Goal: Task Accomplishment & Management: Manage account settings

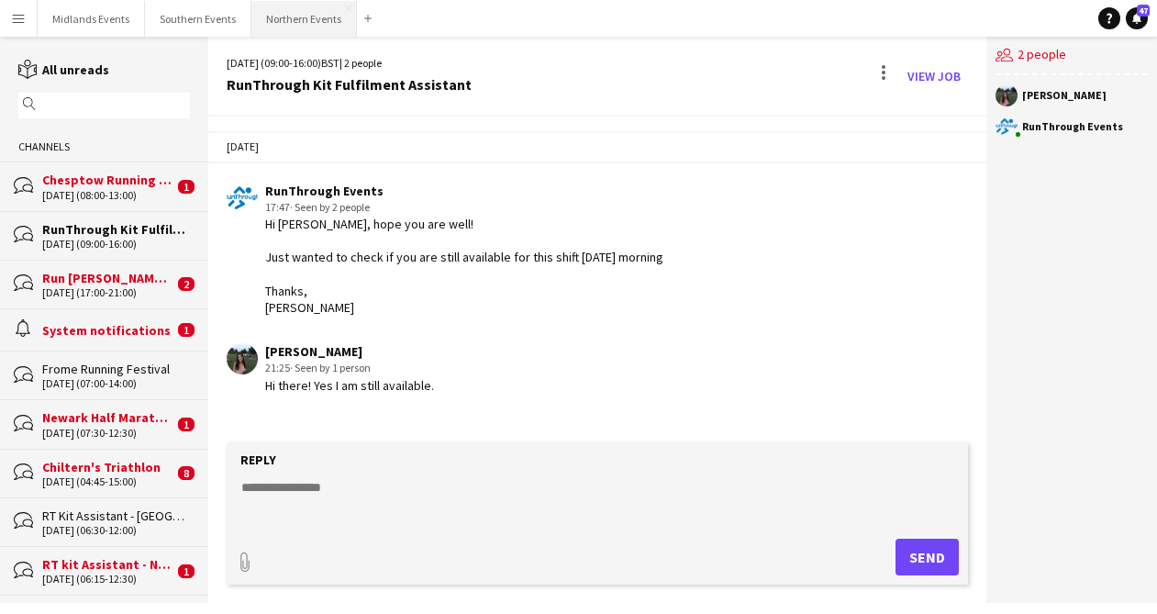
click at [276, 22] on button "Northern Events Close" at bounding box center [303, 19] width 105 height 36
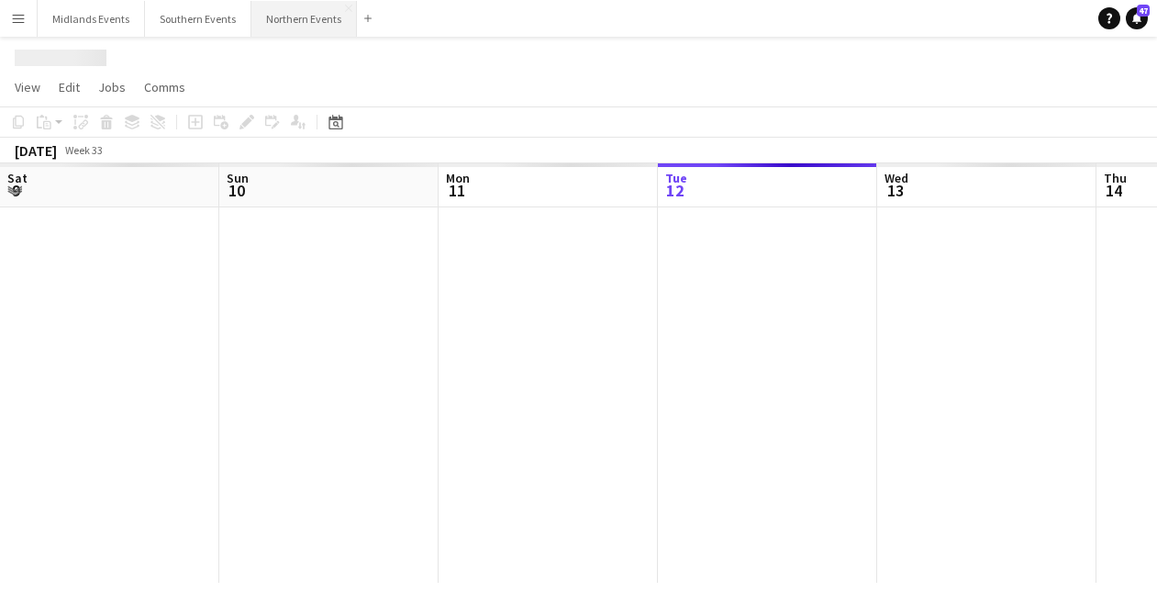
scroll to position [0, 438]
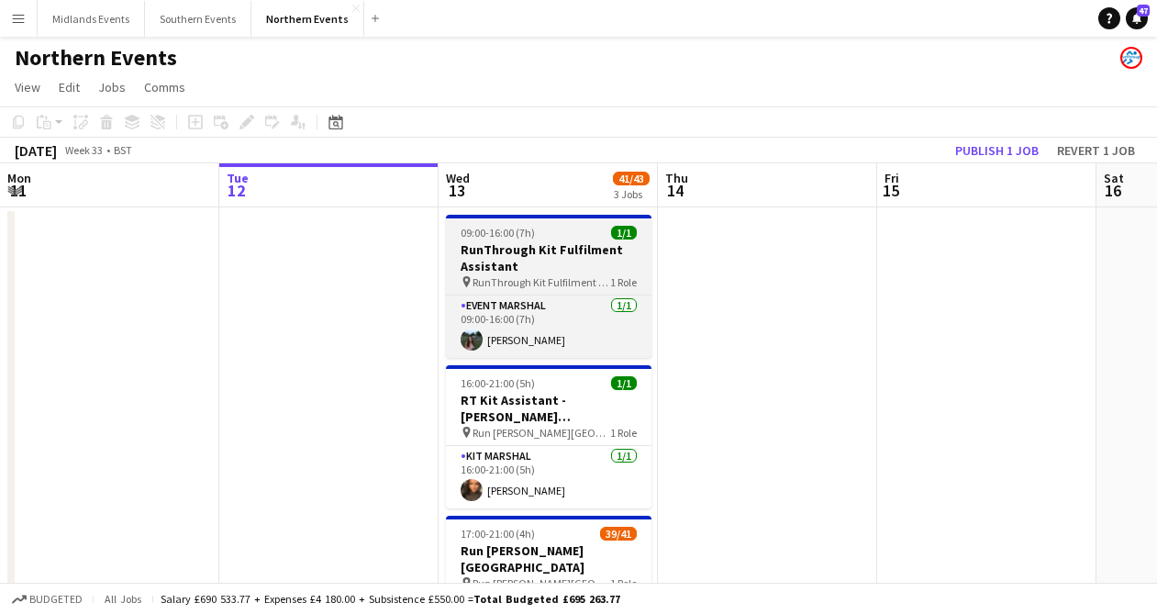
click at [530, 264] on h3 "RunThrough Kit Fulfilment Assistant" at bounding box center [548, 257] width 205 height 33
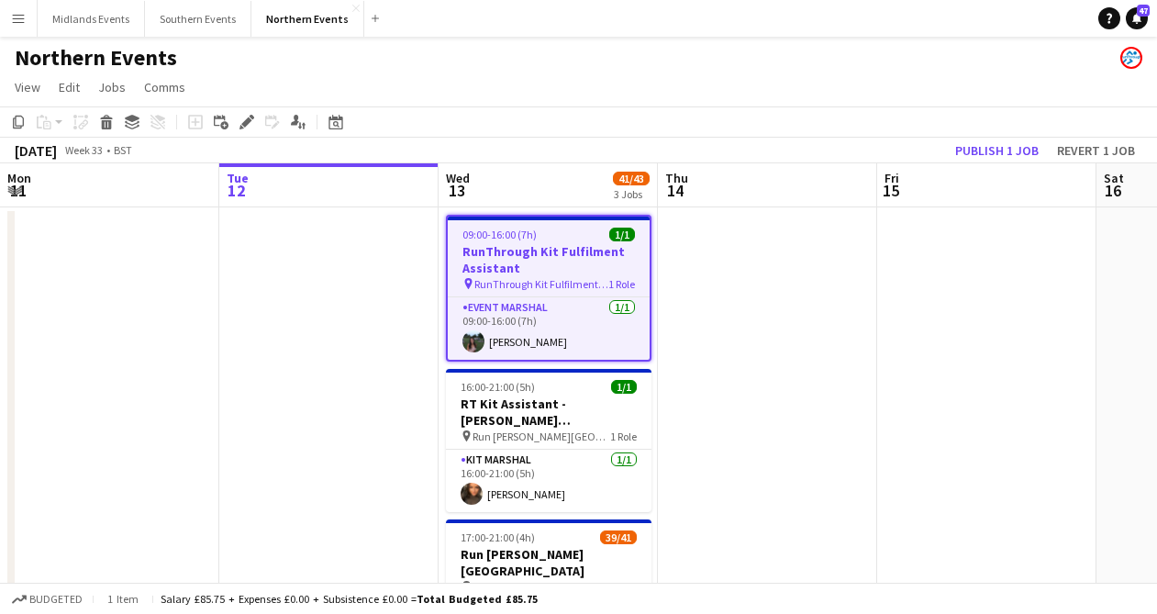
click at [509, 248] on h3 "RunThrough Kit Fulfilment Assistant" at bounding box center [549, 259] width 202 height 33
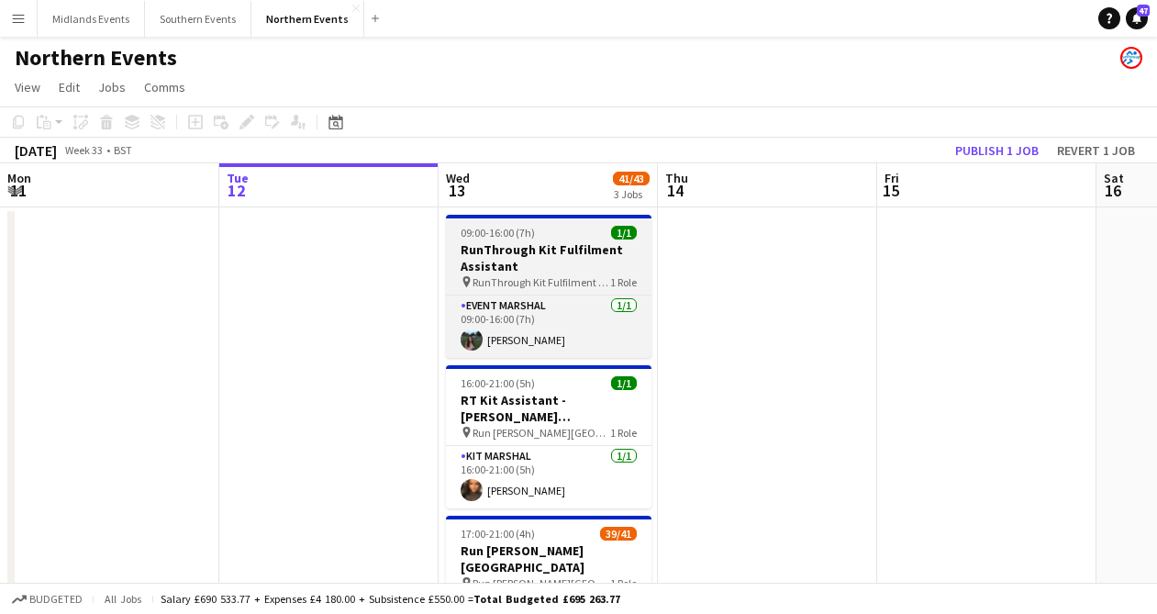
click at [568, 247] on h3 "RunThrough Kit Fulfilment Assistant" at bounding box center [548, 257] width 205 height 33
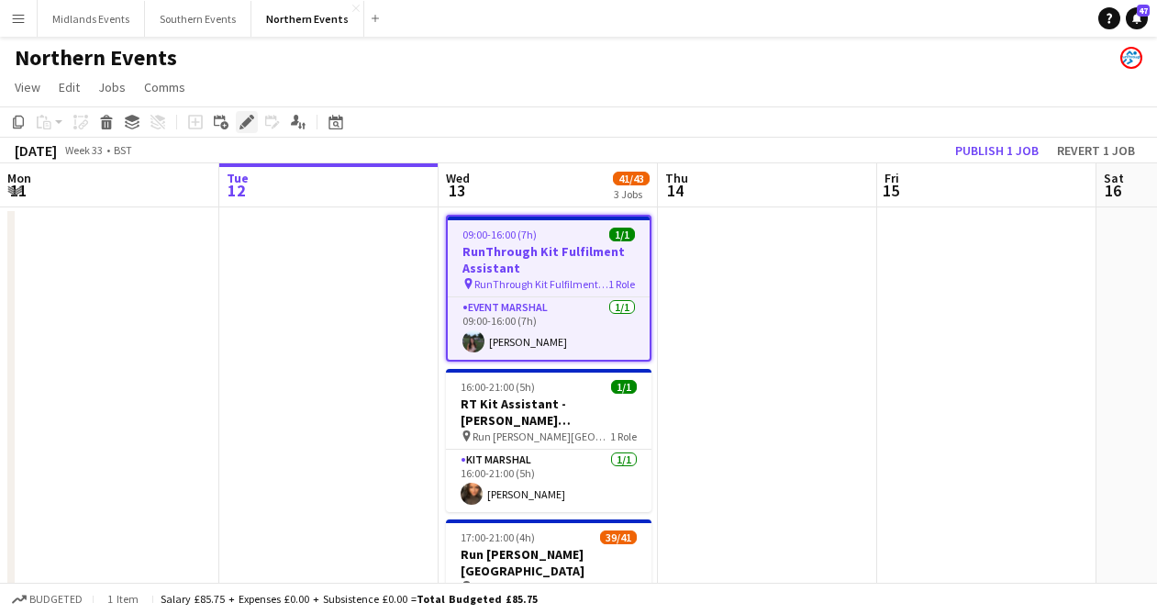
click at [247, 124] on icon at bounding box center [246, 122] width 10 height 10
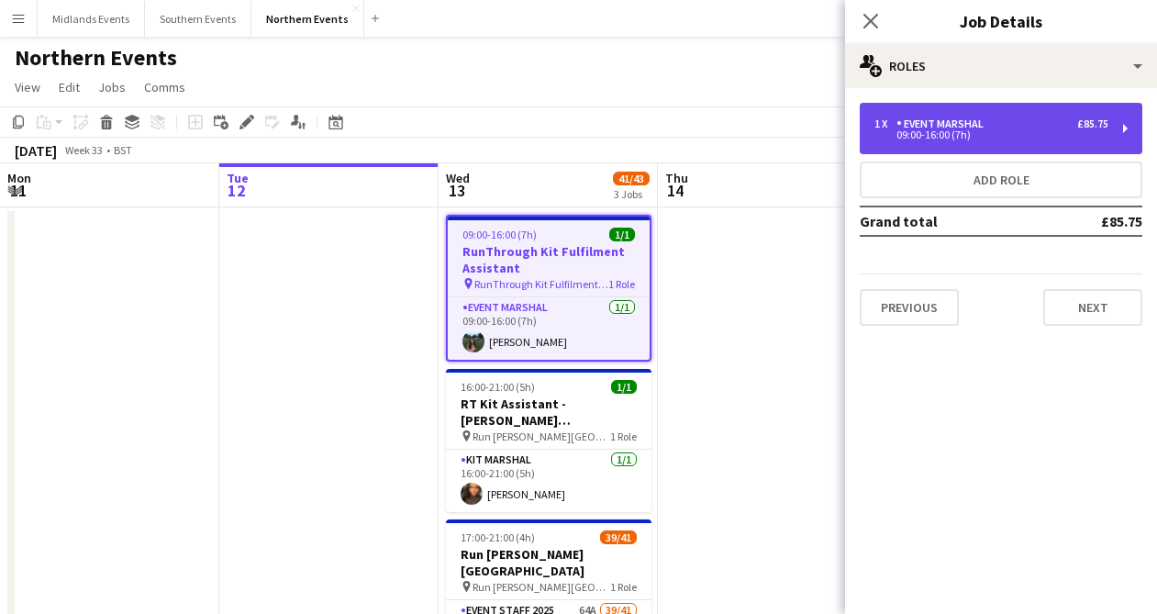
click at [1086, 140] on div "1 x Event Marshal £85.75 09:00-16:00 (7h)" at bounding box center [1001, 128] width 283 height 51
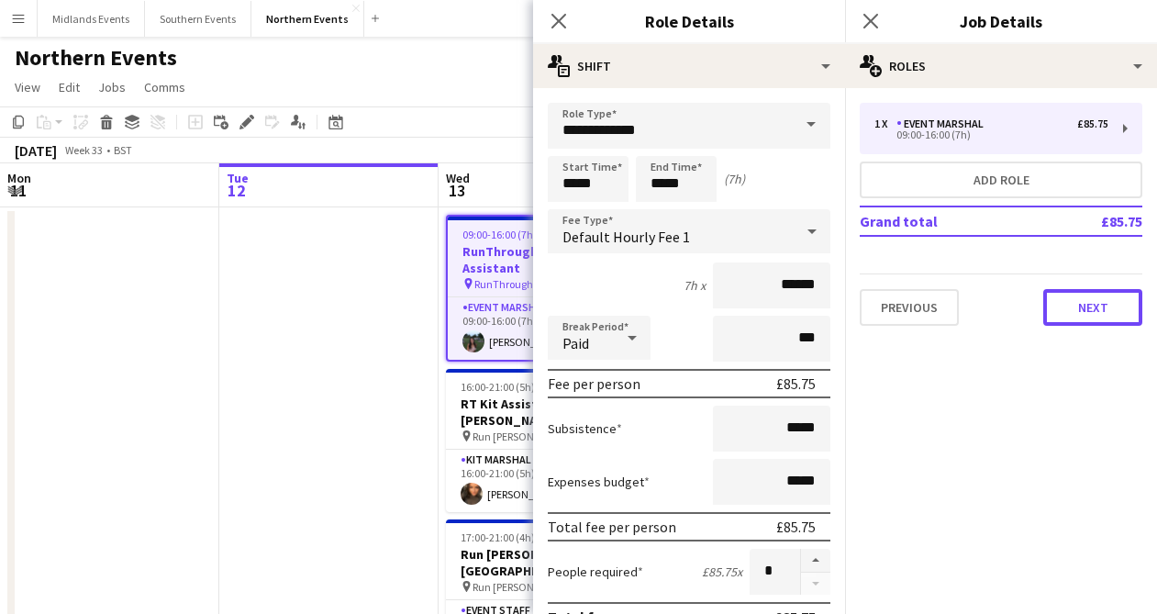
click at [1104, 305] on button "Next" at bounding box center [1092, 307] width 99 height 37
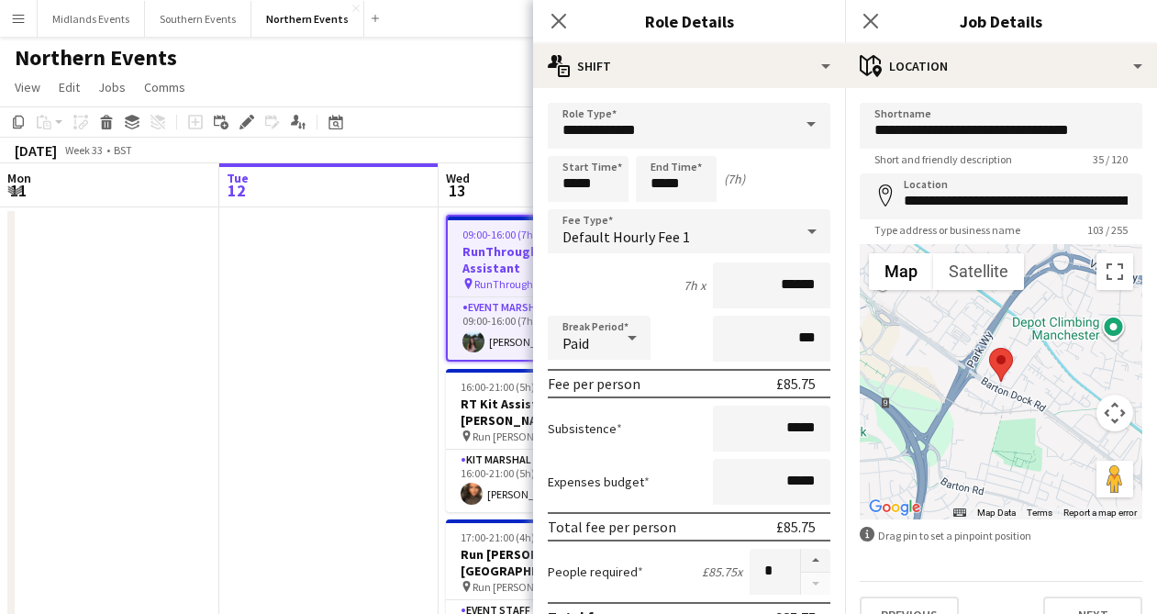
click at [352, 251] on app-date-cell at bounding box center [328, 516] width 219 height 619
